Goal: Task Accomplishment & Management: Use online tool/utility

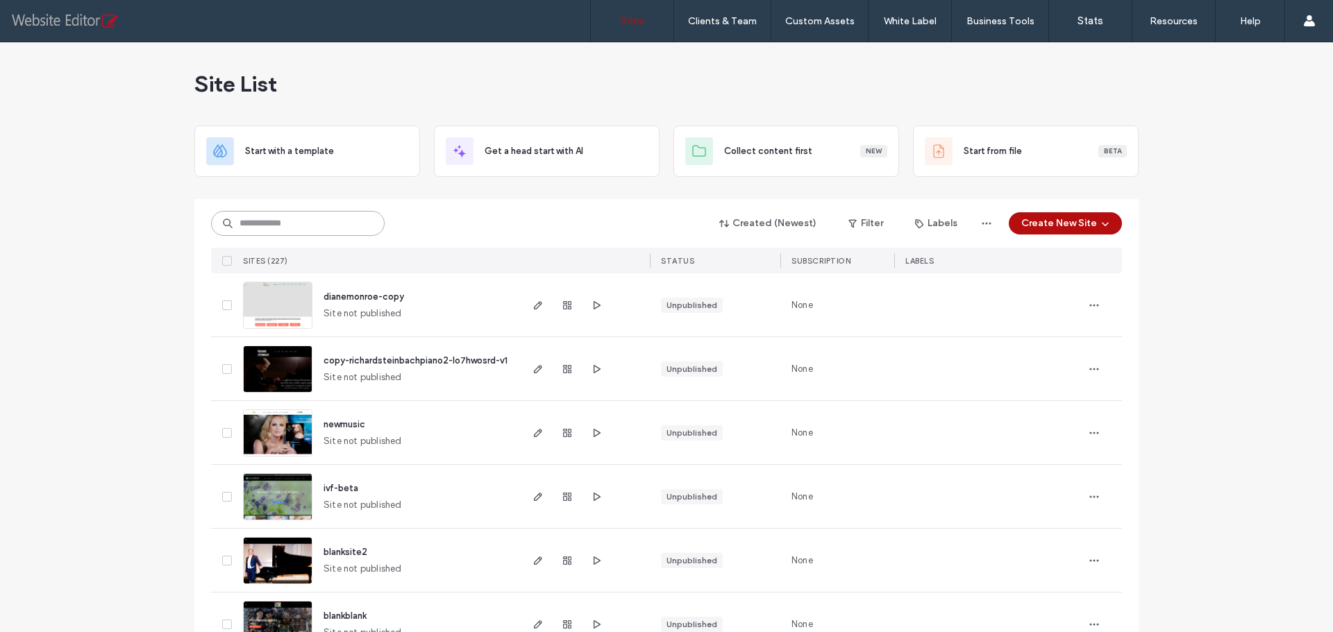
click at [262, 230] on input at bounding box center [298, 223] width 174 height 25
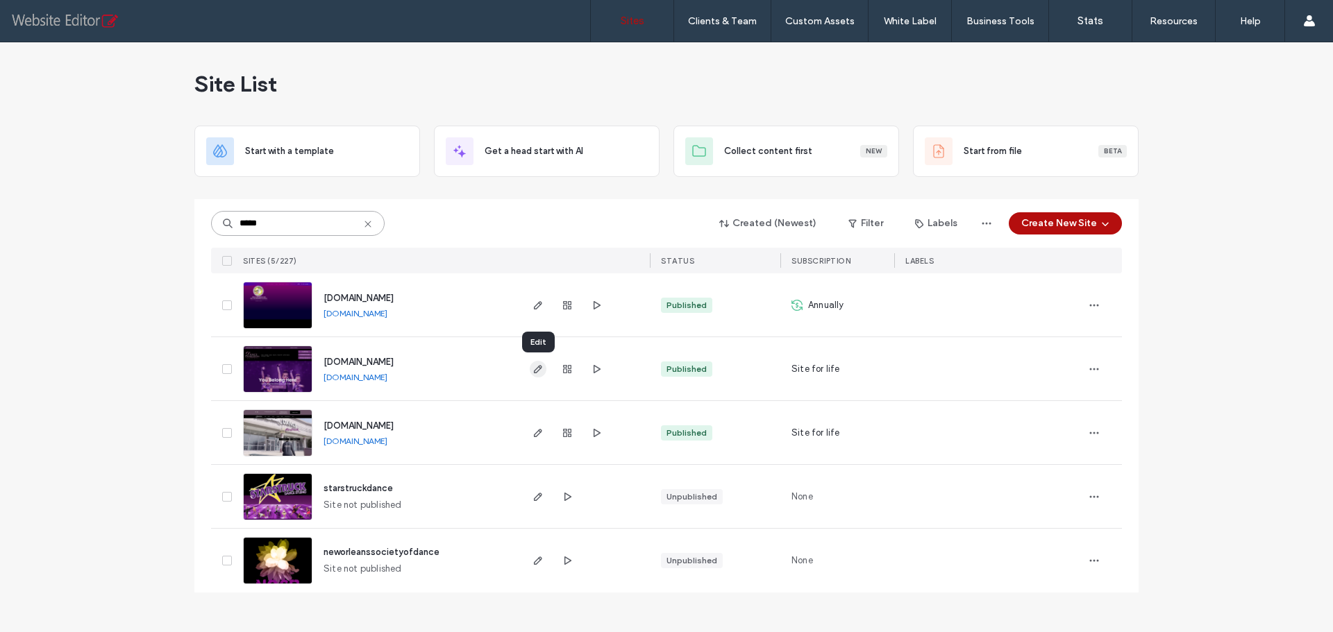
type input "*****"
click at [535, 365] on icon "button" at bounding box center [537, 369] width 11 height 11
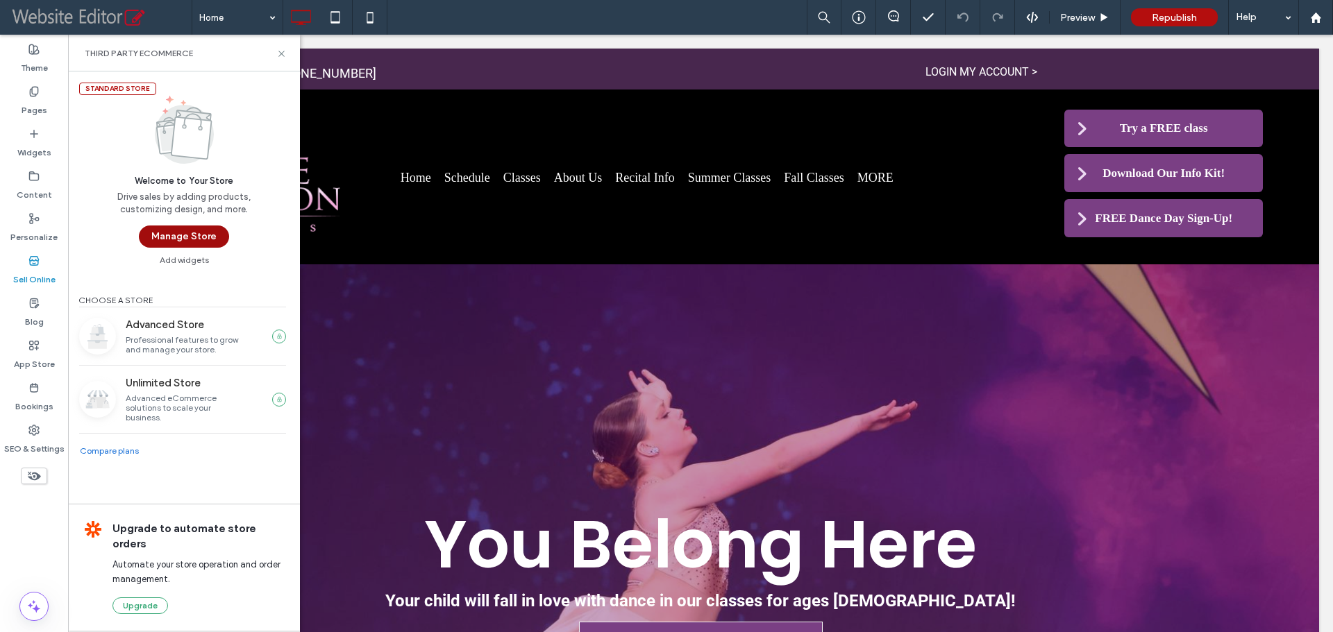
click at [186, 227] on button "Manage Store" at bounding box center [184, 237] width 90 height 22
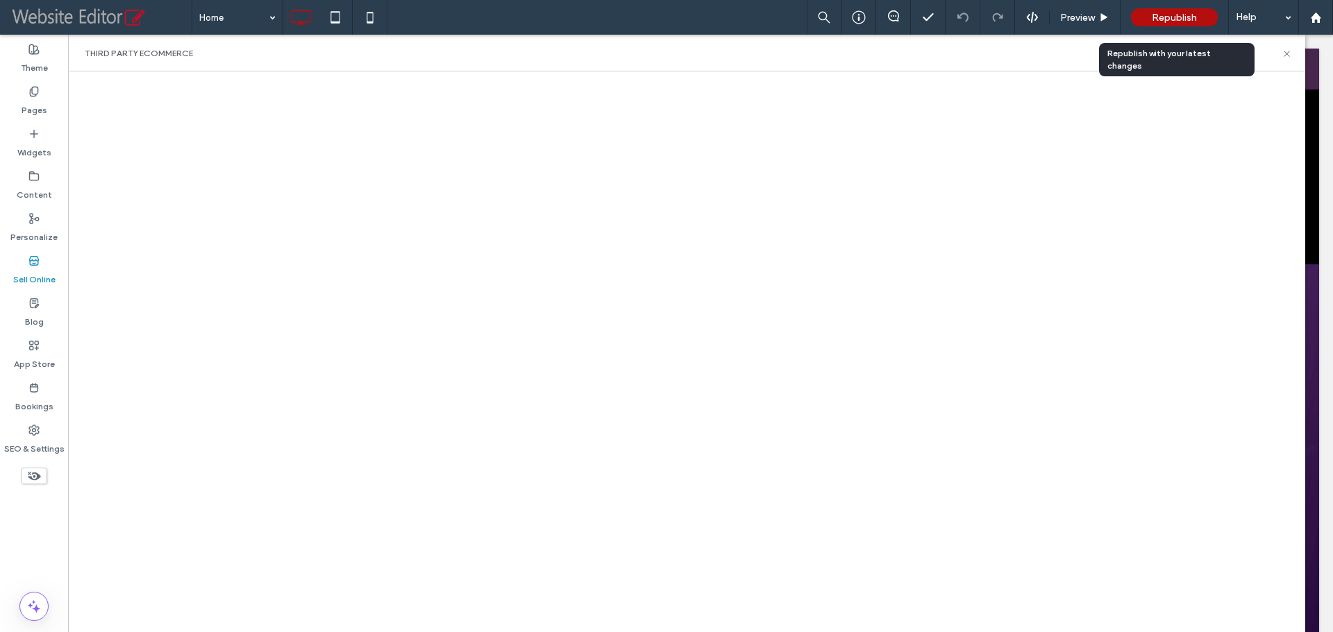
click at [1171, 19] on span "Republish" at bounding box center [1174, 18] width 45 height 12
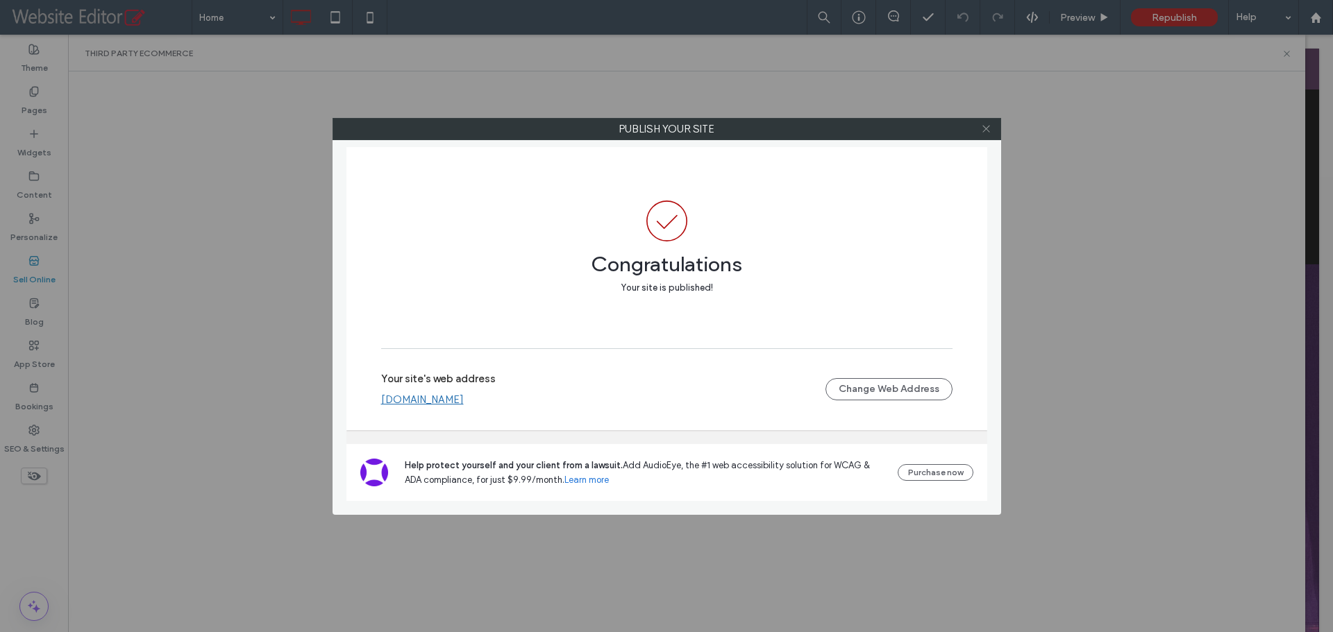
click at [984, 126] on icon at bounding box center [986, 129] width 10 height 10
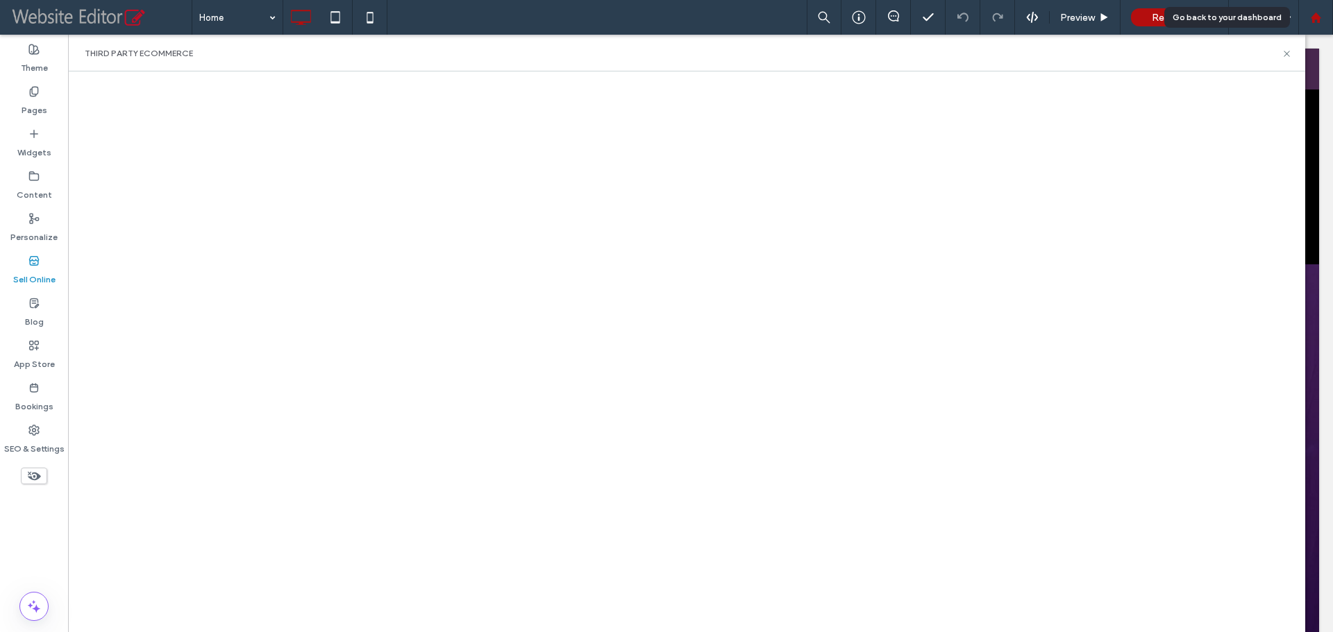
click at [1313, 16] on use at bounding box center [1315, 17] width 10 height 10
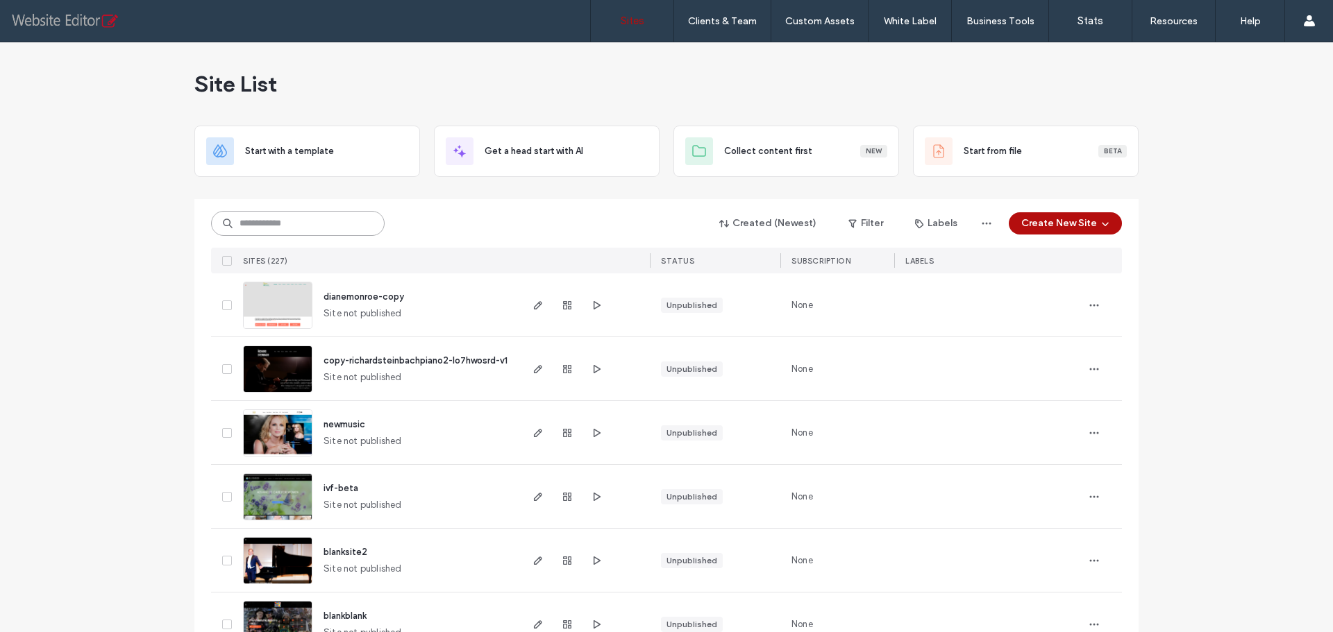
click at [302, 217] on input at bounding box center [298, 223] width 174 height 25
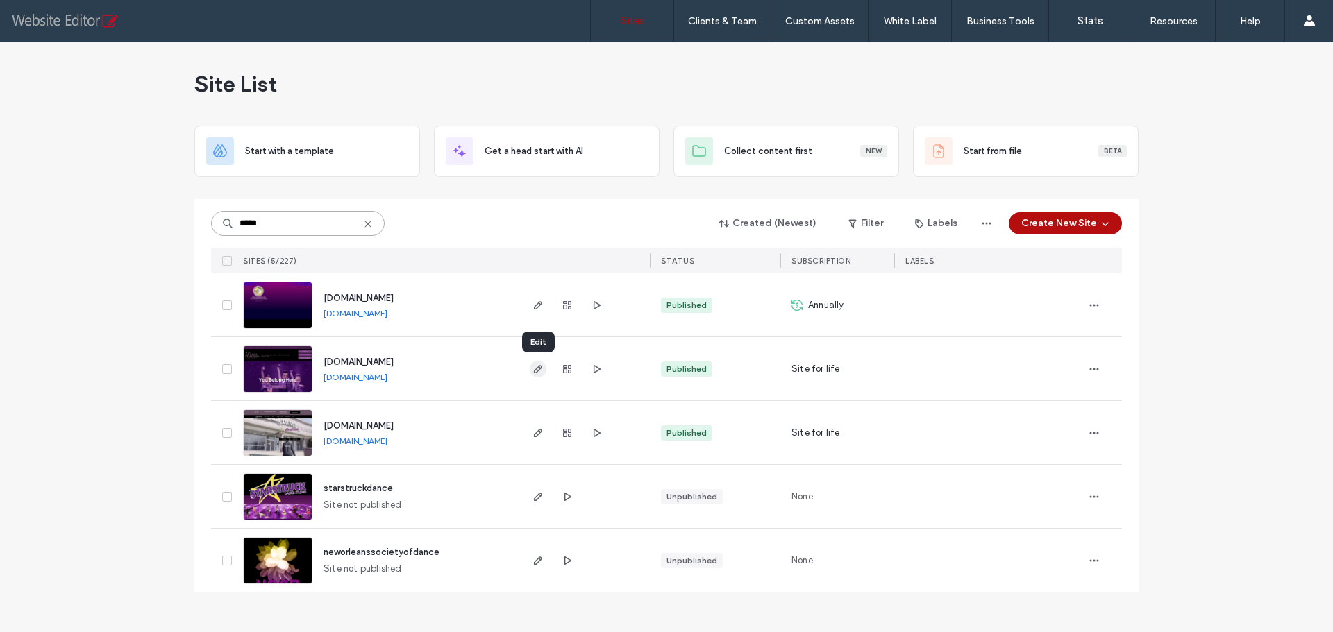
type input "*****"
click at [542, 373] on icon "button" at bounding box center [537, 369] width 11 height 11
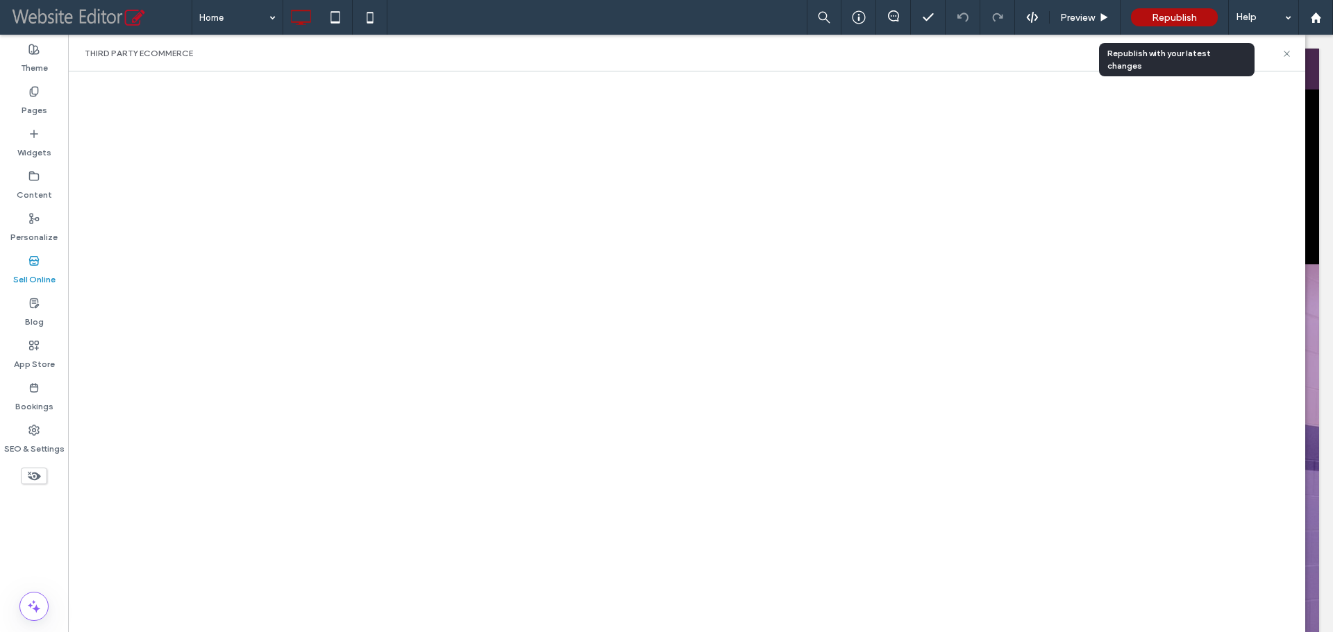
click at [1184, 19] on span "Republish" at bounding box center [1174, 18] width 45 height 12
